Goal: Task Accomplishment & Management: Manage account settings

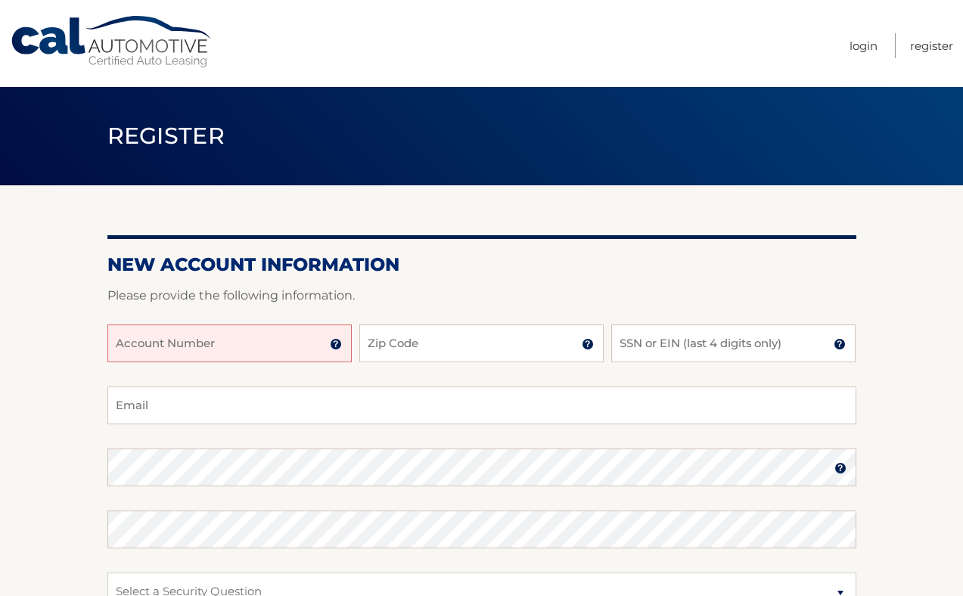
click at [206, 339] on input "Account Number" at bounding box center [229, 343] width 244 height 38
click at [336, 342] on img at bounding box center [336, 344] width 12 height 12
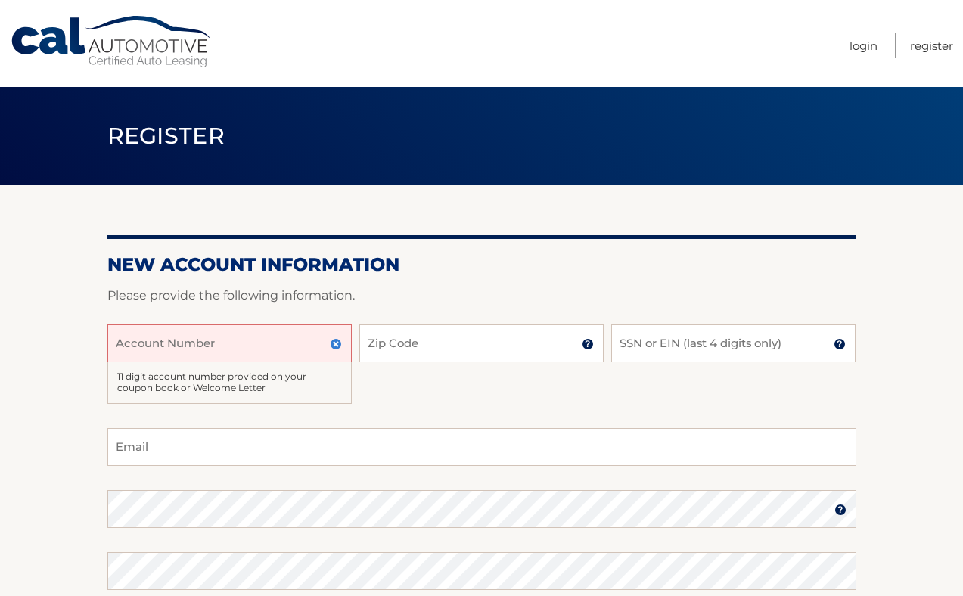
click at [311, 342] on input "Account Number" at bounding box center [229, 343] width 244 height 38
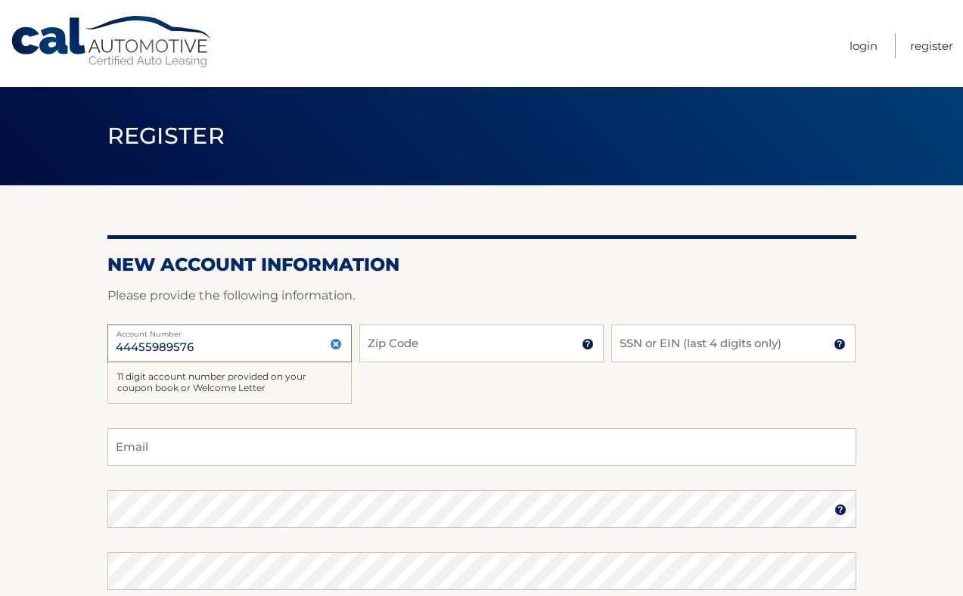
type input "44455989576"
click at [424, 356] on input "Zip Code" at bounding box center [481, 343] width 244 height 38
type input "08084"
click at [646, 340] on input "SSN or EIN (last 4 digits only)" at bounding box center [733, 343] width 244 height 38
type input "2300"
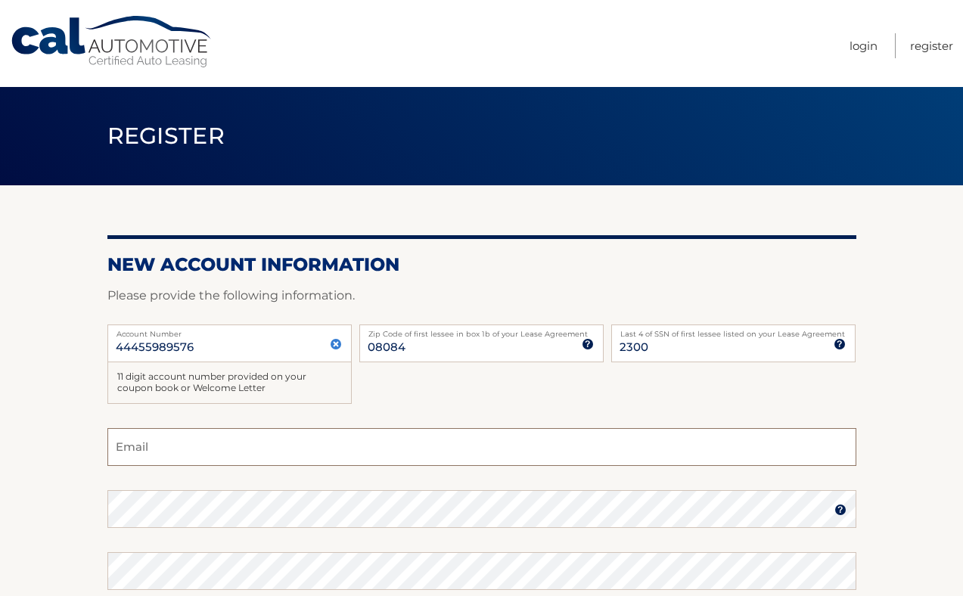
click at [319, 442] on input "Email" at bounding box center [481, 447] width 749 height 38
type input "anna.archut212@gmail.com"
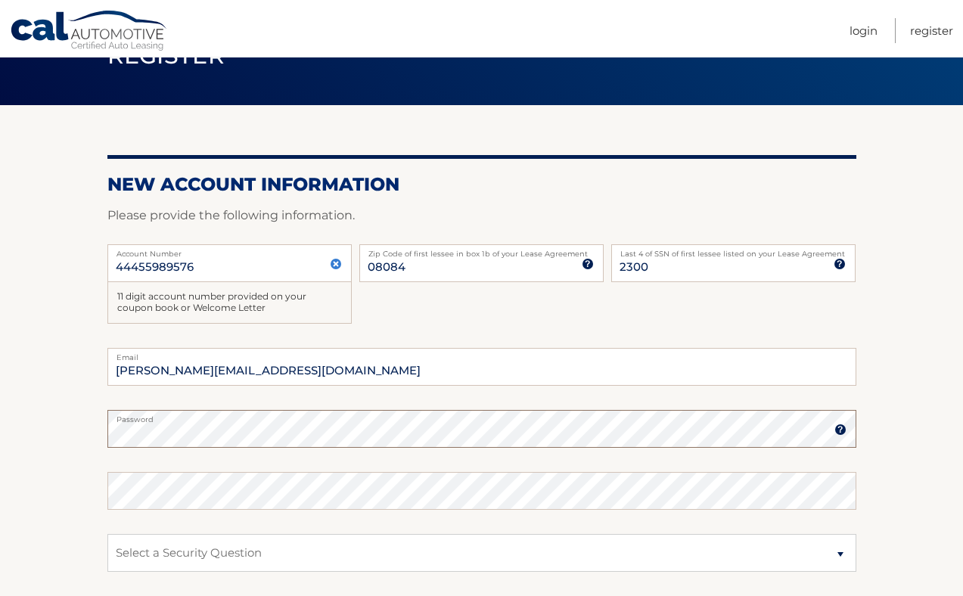
scroll to position [113, 0]
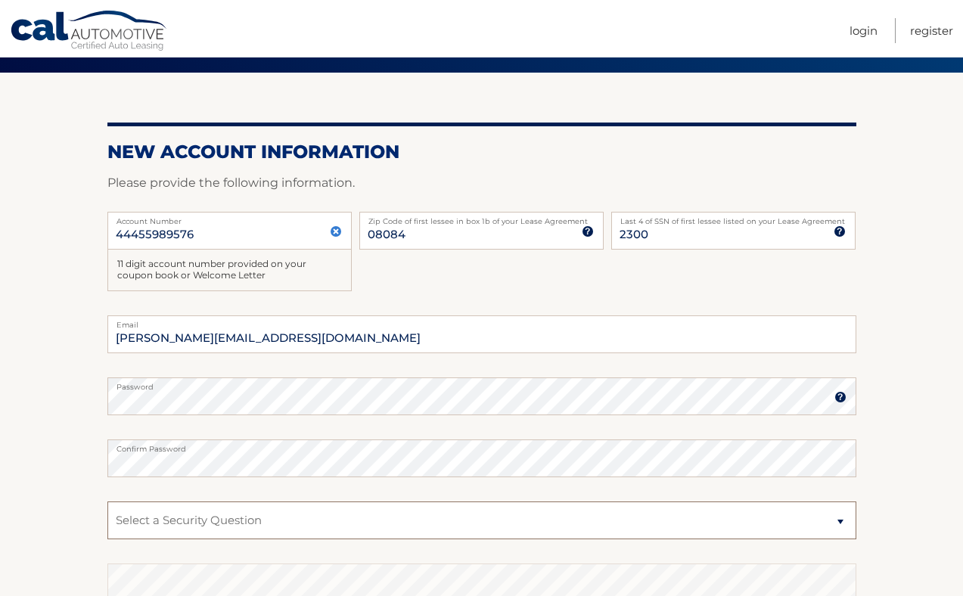
click at [241, 514] on select "Select a Security Question What was the name of your elementary school? What is…" at bounding box center [481, 520] width 749 height 38
select select "2"
click at [107, 501] on select "Select a Security Question What was the name of your elementary school? What is…" at bounding box center [481, 520] width 749 height 38
click at [200, 530] on select "Select a Security Question What was the name of your elementary school? What is…" at bounding box center [481, 520] width 749 height 38
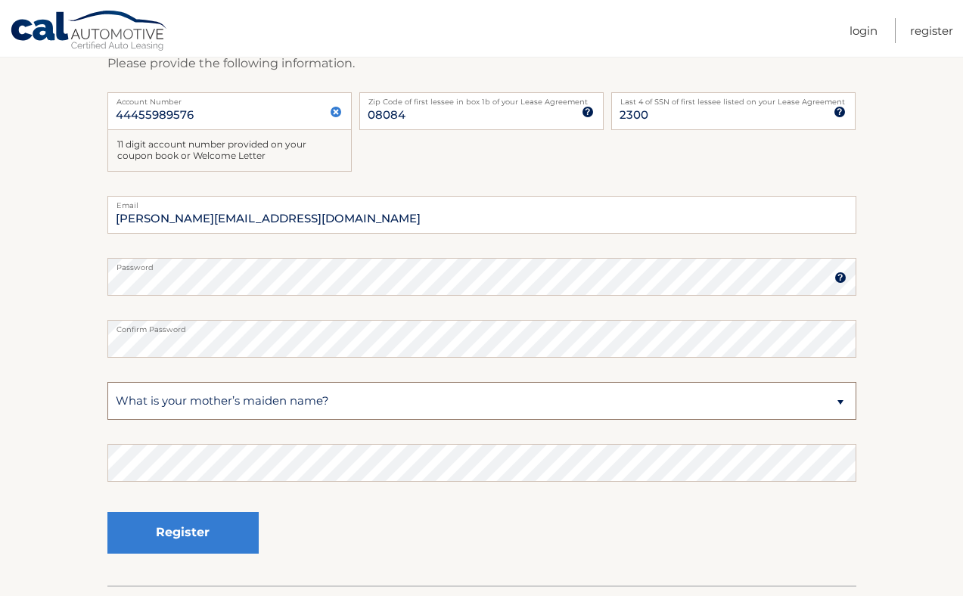
scroll to position [234, 0]
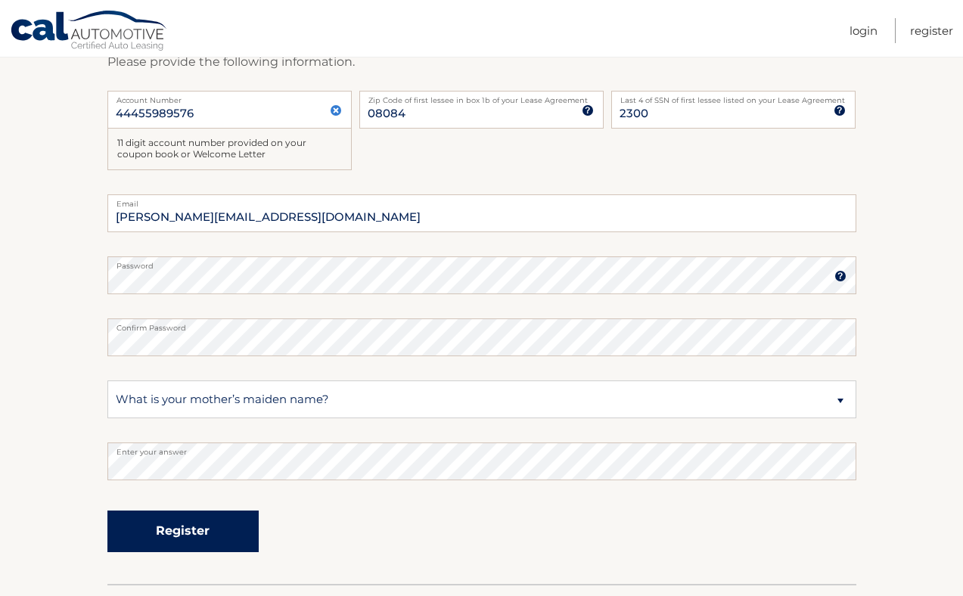
click at [170, 523] on button "Register" at bounding box center [182, 531] width 151 height 42
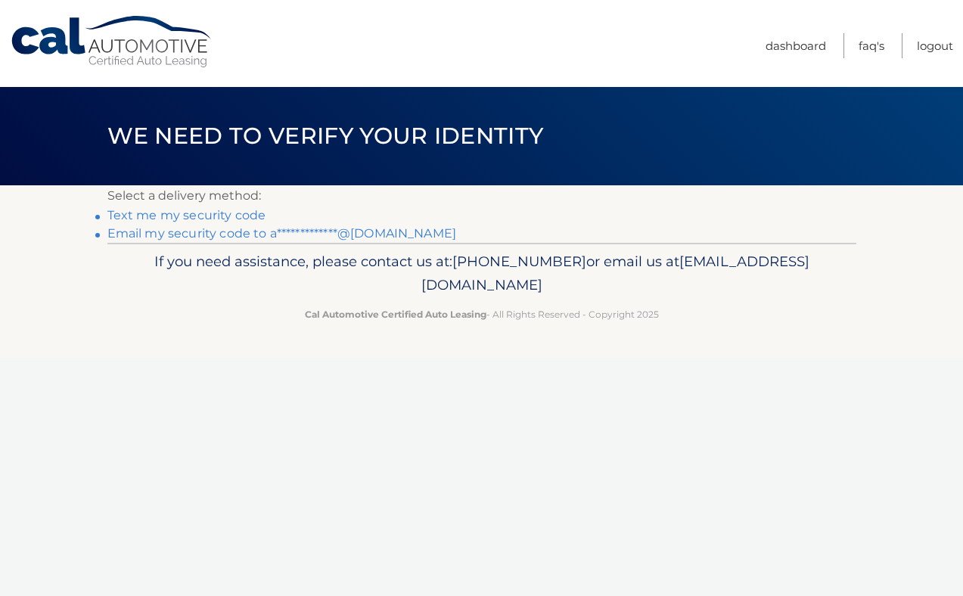
click at [209, 217] on link "Text me my security code" at bounding box center [186, 215] width 159 height 14
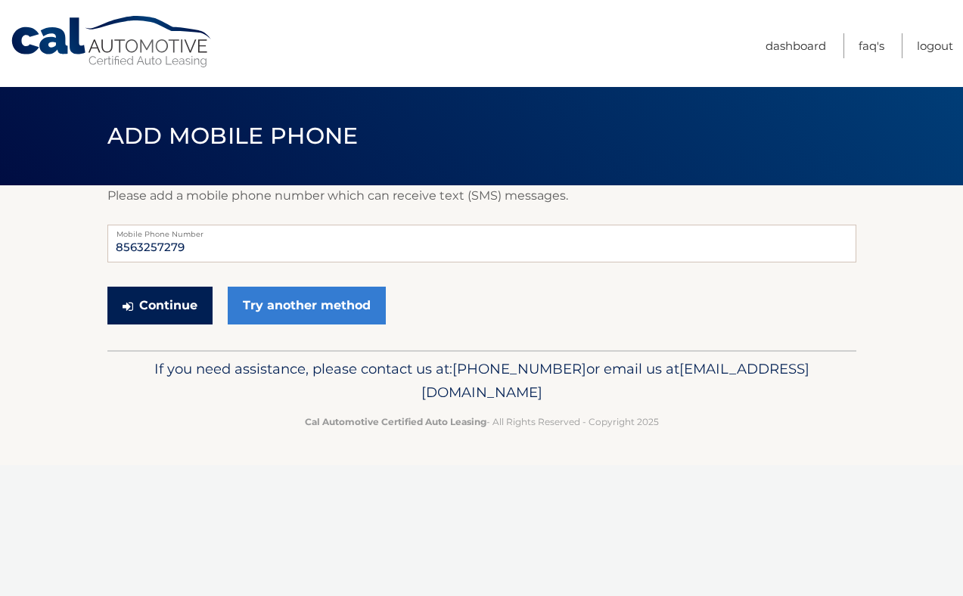
click at [172, 299] on button "Continue" at bounding box center [159, 306] width 105 height 38
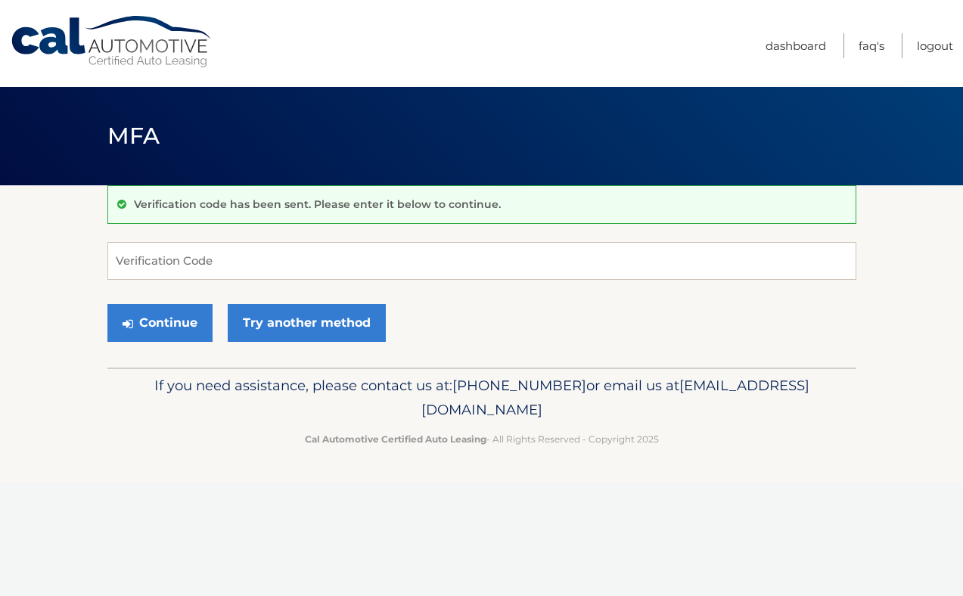
click at [143, 238] on div "Verification code has been sent. Please enter it below to continue. Verificatio…" at bounding box center [481, 276] width 749 height 182
click at [143, 242] on input "Verification Code" at bounding box center [481, 261] width 749 height 38
type input "212650"
click at [107, 304] on button "Continue" at bounding box center [159, 323] width 105 height 38
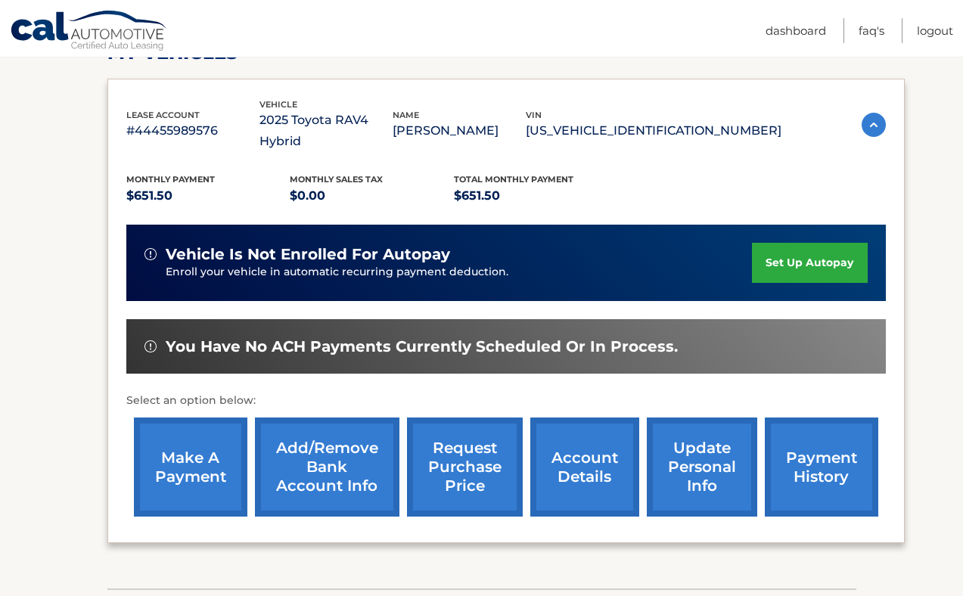
scroll to position [206, 0]
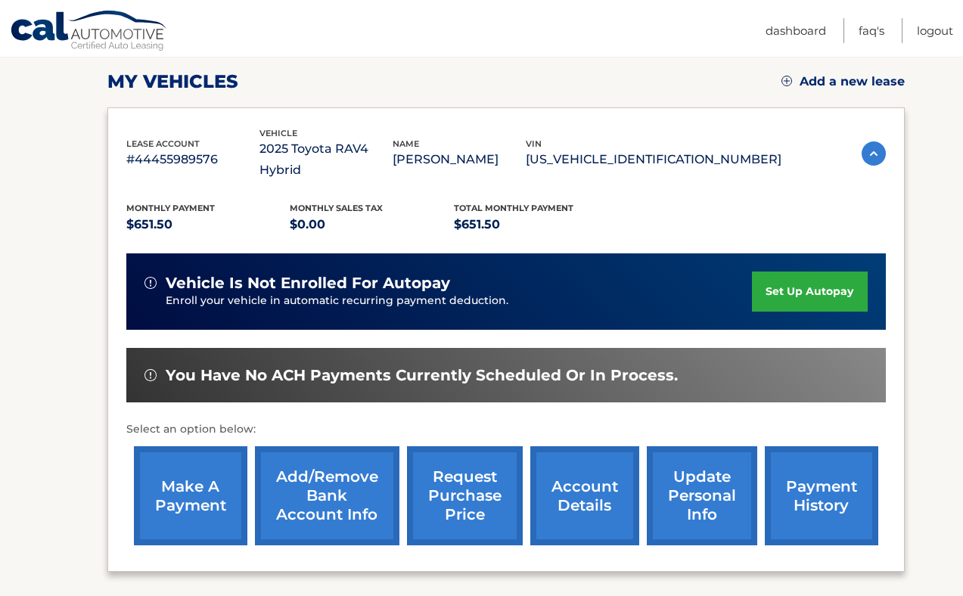
click at [813, 274] on link "set up autopay" at bounding box center [809, 291] width 115 height 40
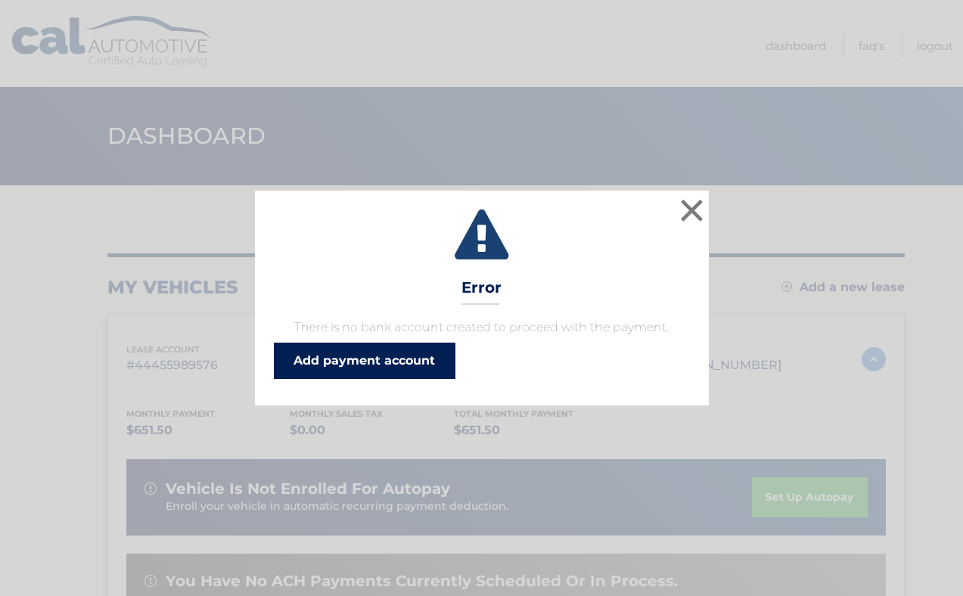
click at [406, 371] on link "Add payment account" at bounding box center [365, 361] width 182 height 36
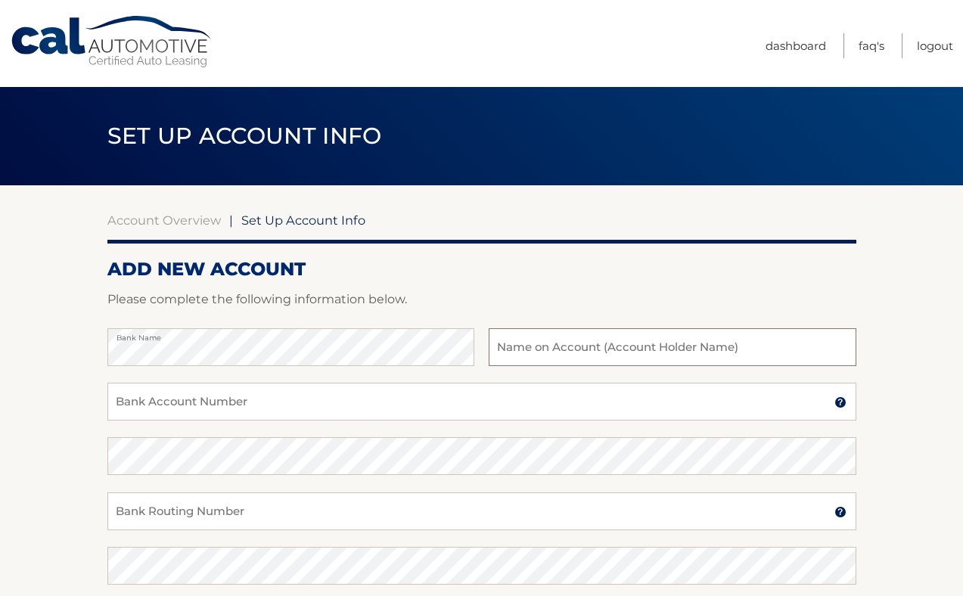
click at [547, 335] on input "text" at bounding box center [672, 347] width 367 height 38
type input "[PERSON_NAME]"
click at [373, 397] on input "Bank Account Number" at bounding box center [481, 402] width 749 height 38
type input "8066105215"
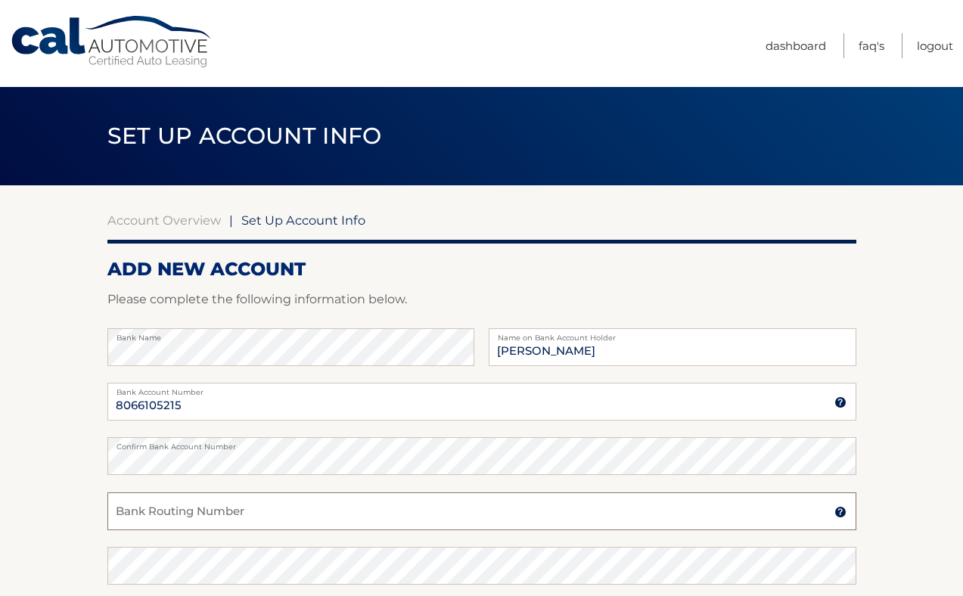
click at [311, 510] on input "Bank Routing Number" at bounding box center [481, 511] width 749 height 38
type input "031207607"
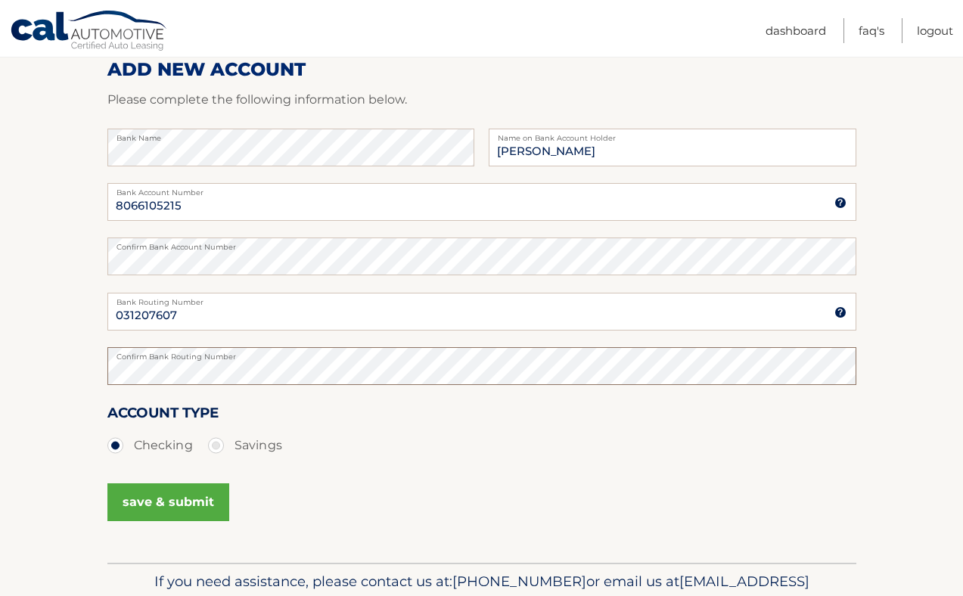
scroll to position [212, 0]
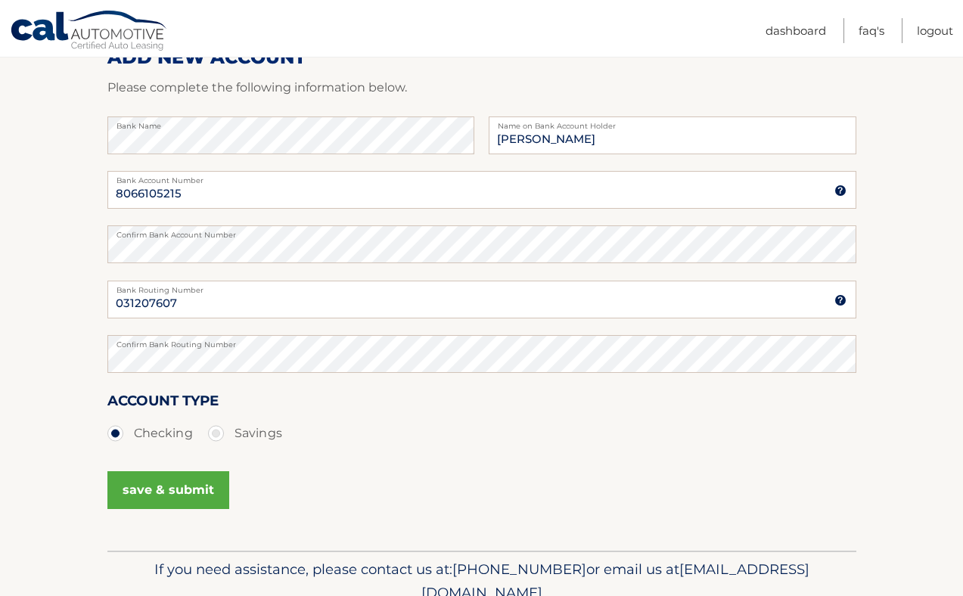
click at [153, 498] on button "save & submit" at bounding box center [168, 490] width 122 height 38
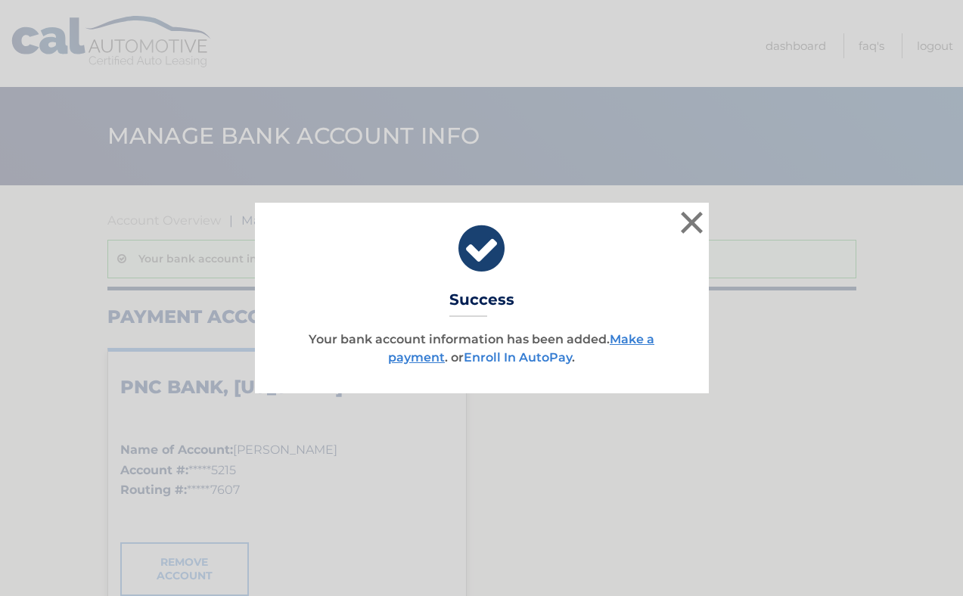
click at [525, 353] on link "Enroll In AutoPay" at bounding box center [518, 357] width 108 height 14
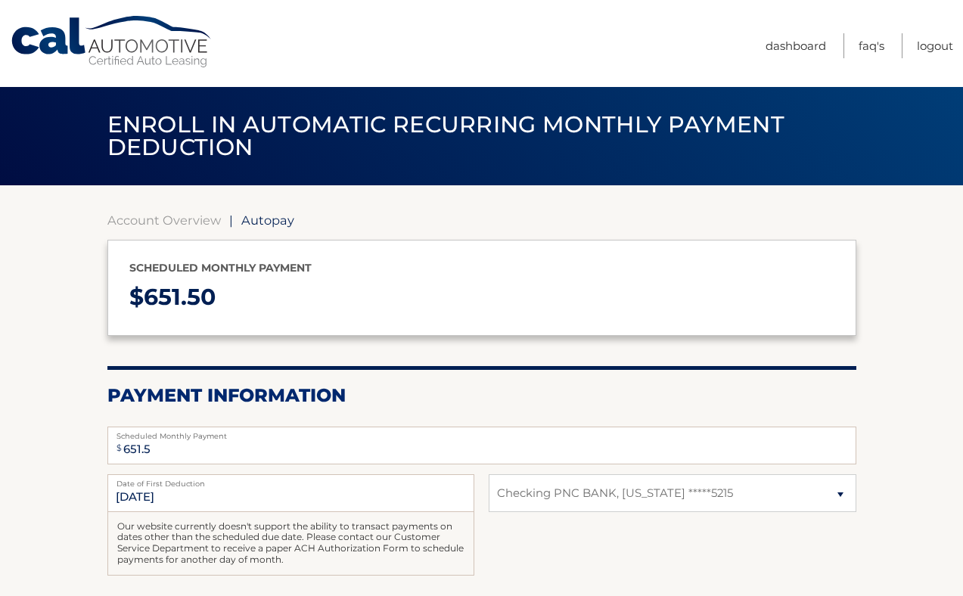
select select "NGQwMTczNjEtY2JhYS00NGQ2LWFjZmMtNTk2Y2M5YTIxOTIy"
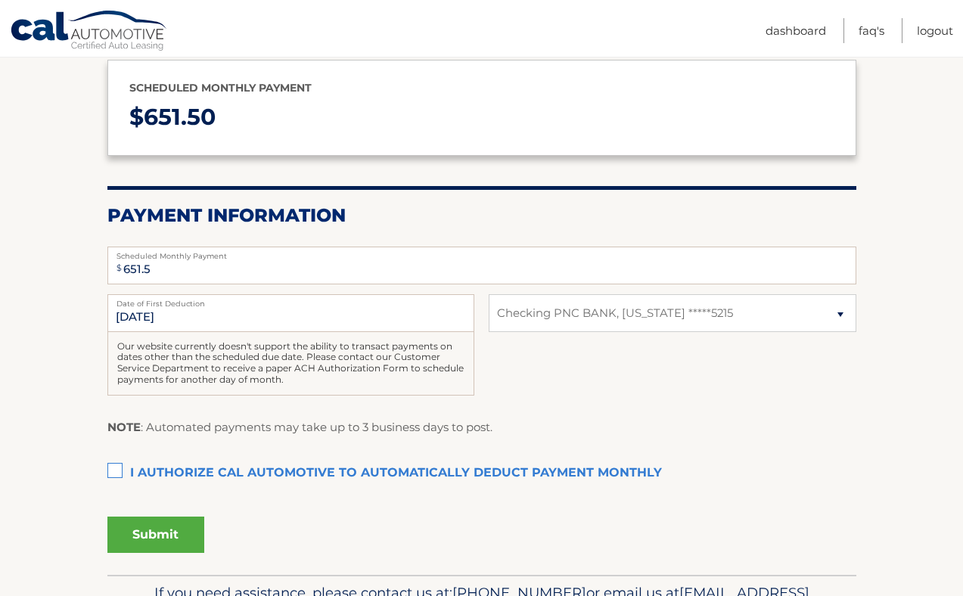
scroll to position [181, 0]
click at [113, 470] on label "I authorize cal automotive to automatically deduct payment monthly This checkbo…" at bounding box center [481, 473] width 749 height 30
click at [0, 0] on input "I authorize cal automotive to automatically deduct payment monthly This checkbo…" at bounding box center [0, 0] width 0 height 0
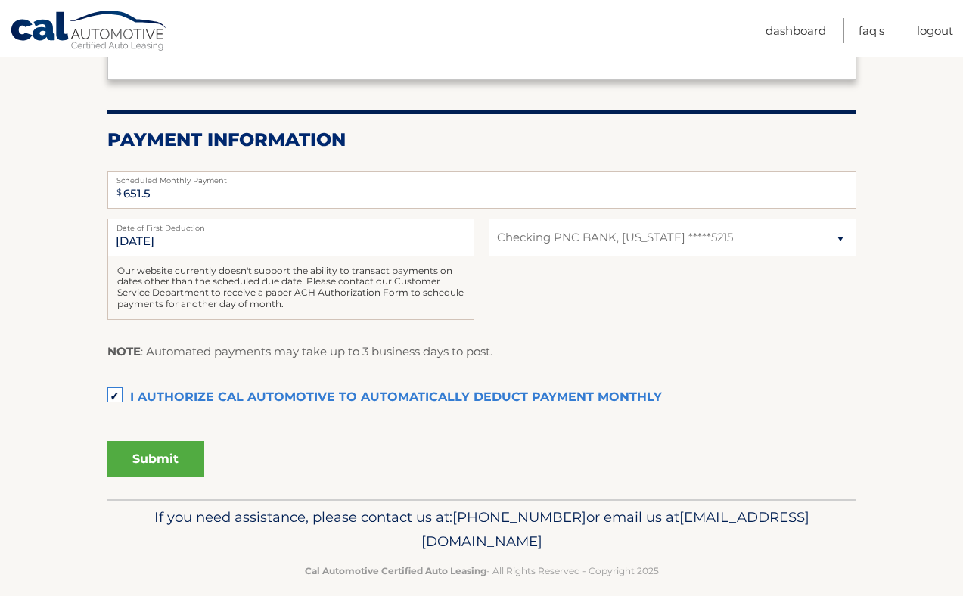
scroll to position [273, 0]
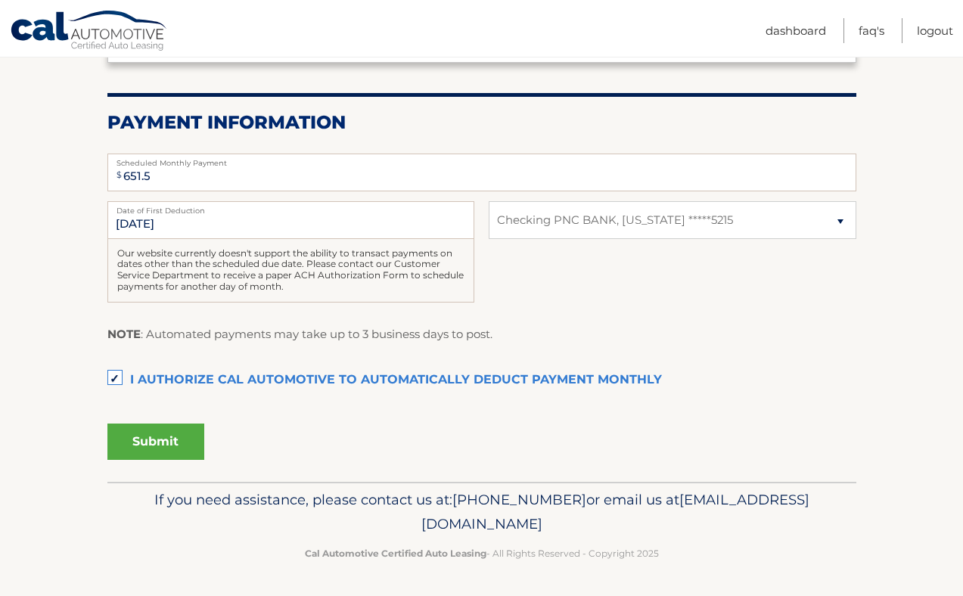
click at [174, 437] on button "Submit" at bounding box center [155, 442] width 97 height 36
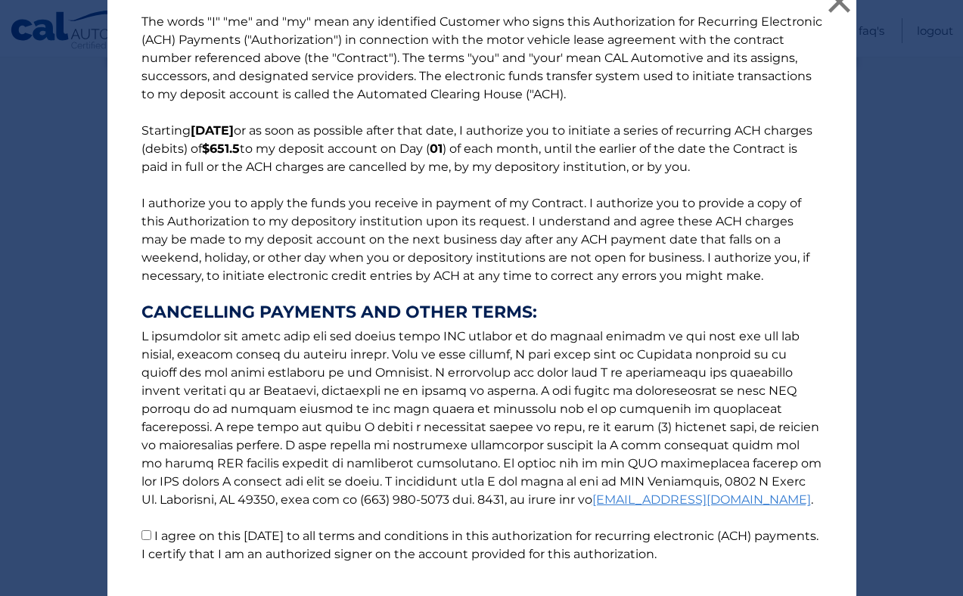
scroll to position [119, 0]
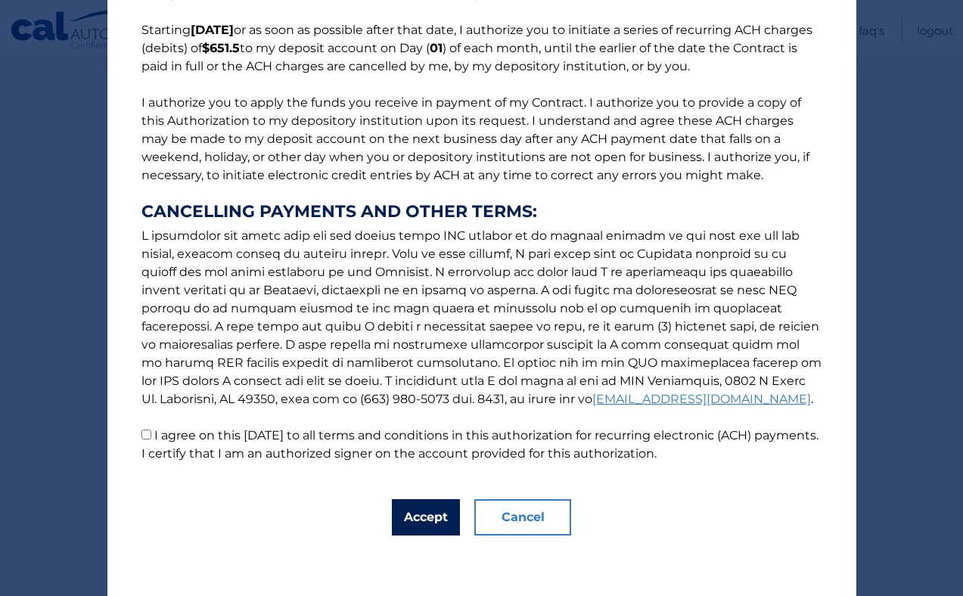
click at [422, 523] on button "Accept" at bounding box center [426, 517] width 68 height 36
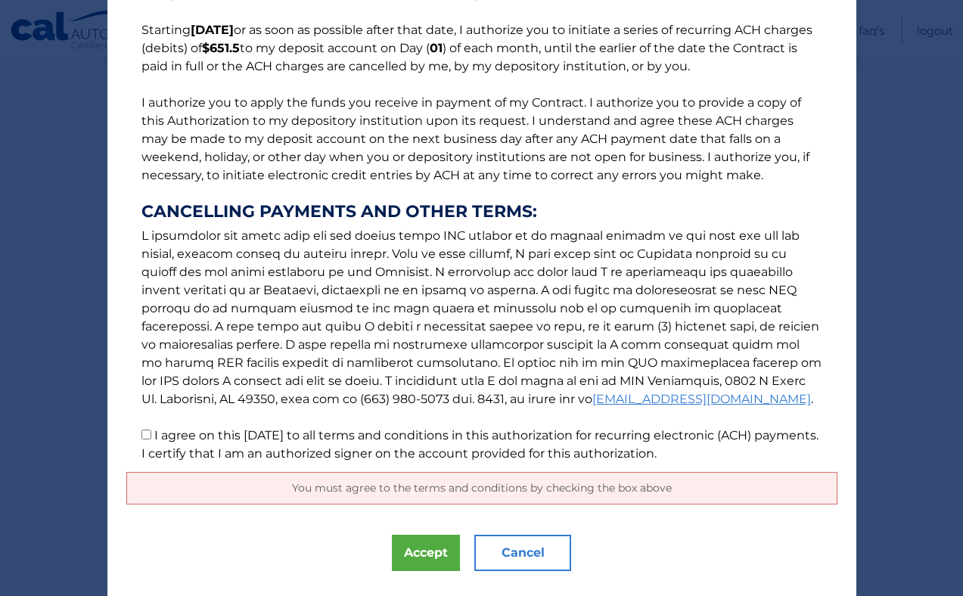
click at [147, 432] on input "I agree on this 09/01/2025 to all terms and conditions in this authorization fo…" at bounding box center [146, 435] width 10 height 10
checkbox input "true"
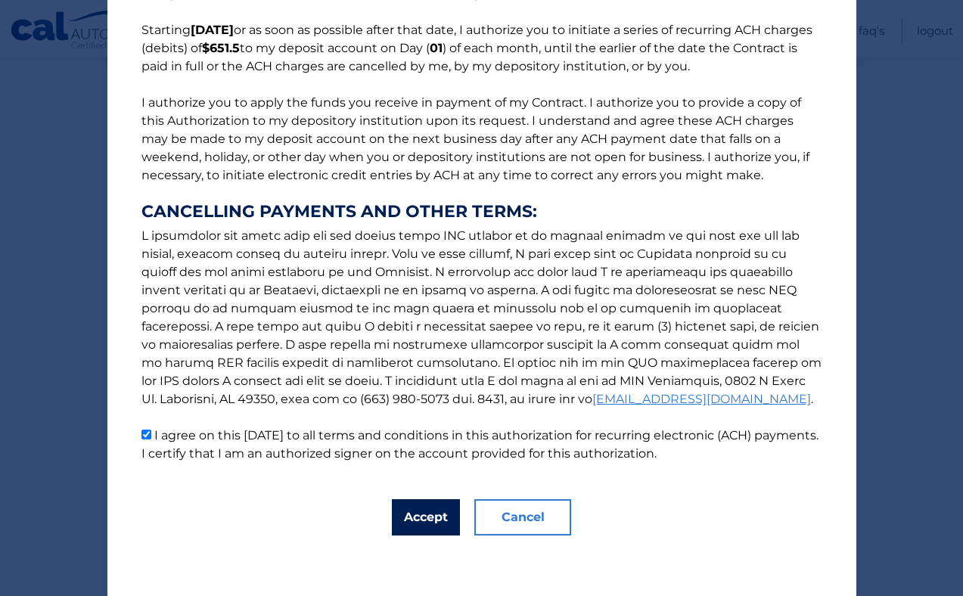
click at [423, 526] on button "Accept" at bounding box center [426, 517] width 68 height 36
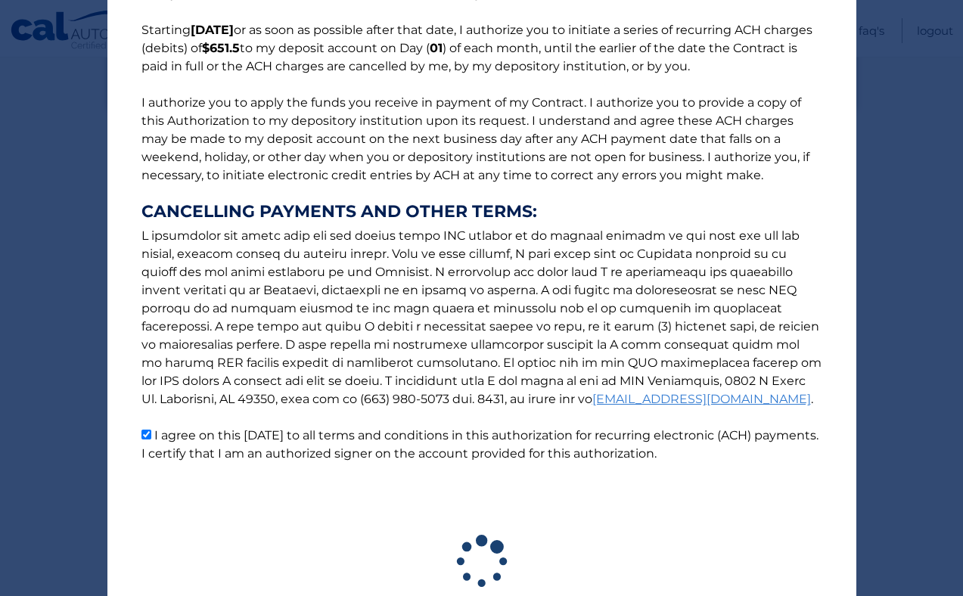
scroll to position [231, 0]
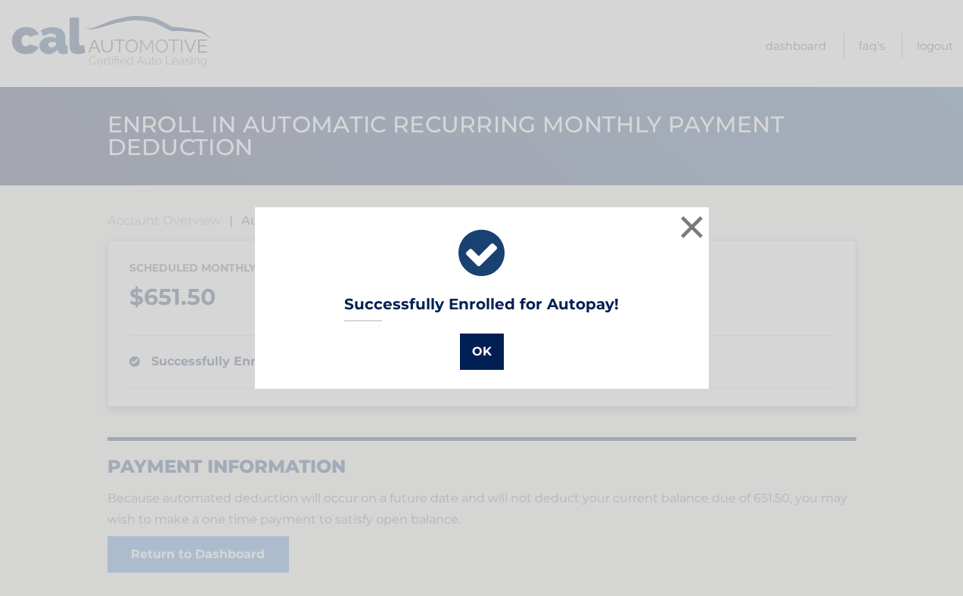
click at [482, 349] on button "OK" at bounding box center [482, 352] width 44 height 36
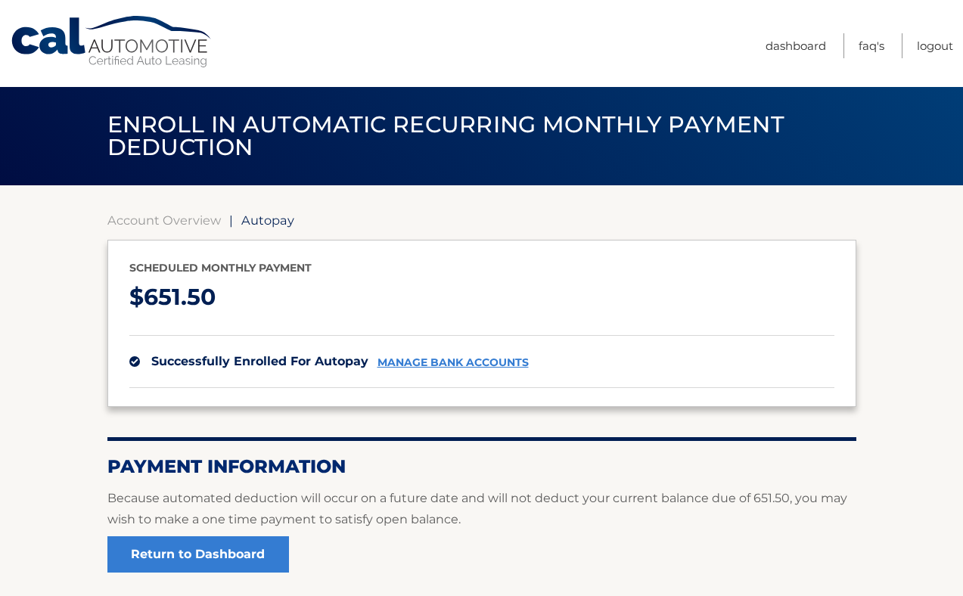
scroll to position [127, 0]
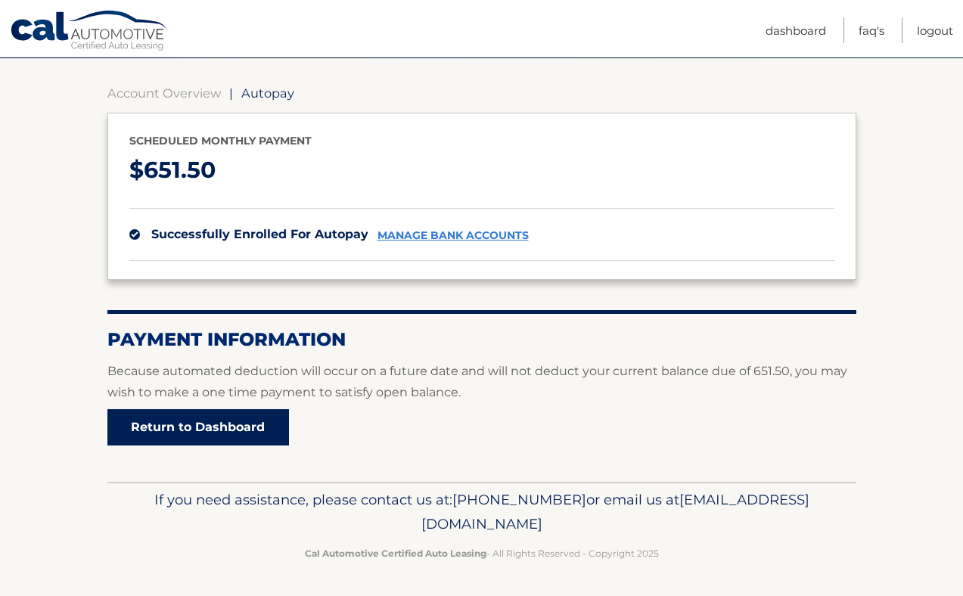
click at [256, 439] on link "Return to Dashboard" at bounding box center [198, 427] width 182 height 36
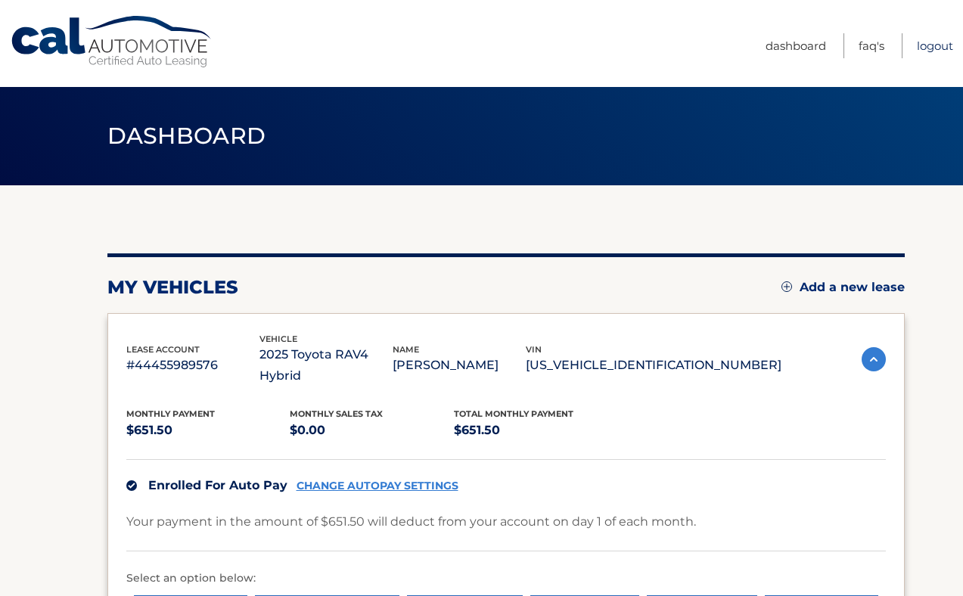
click at [938, 47] on link "Logout" at bounding box center [935, 45] width 36 height 25
